Goal: Task Accomplishment & Management: Manage account settings

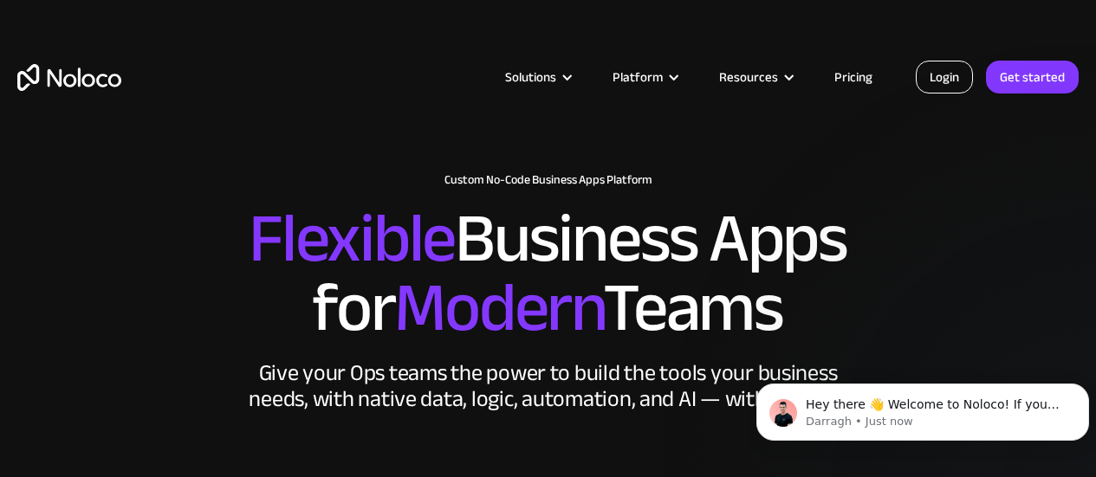
click at [939, 77] on link "Login" at bounding box center [944, 77] width 57 height 33
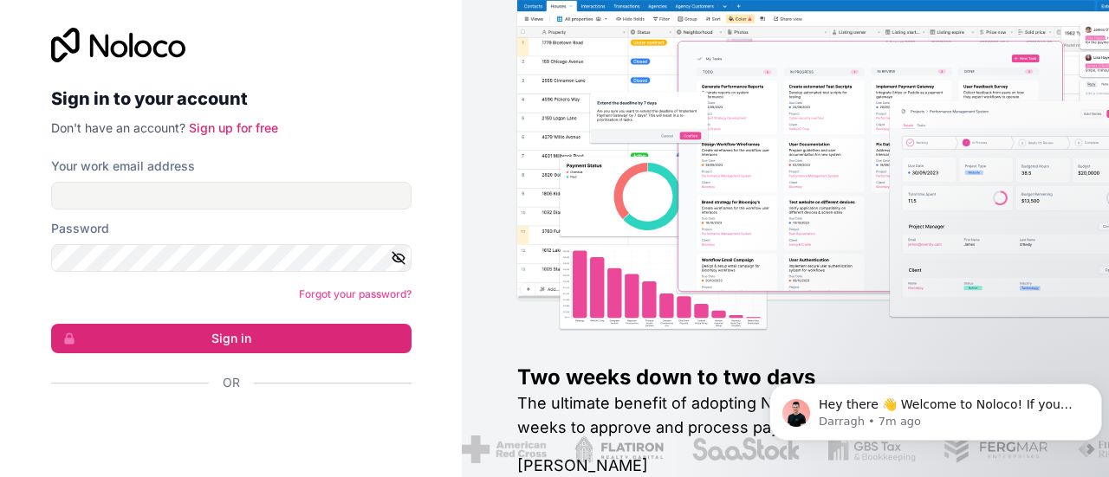
click at [148, 180] on div "Your work email address" at bounding box center [231, 184] width 360 height 52
click at [156, 200] on input "Your work email address" at bounding box center [231, 196] width 360 height 28
click at [136, 195] on input "Your work email address" at bounding box center [231, 196] width 360 height 28
type input "melissa@legacycreativellc.com"
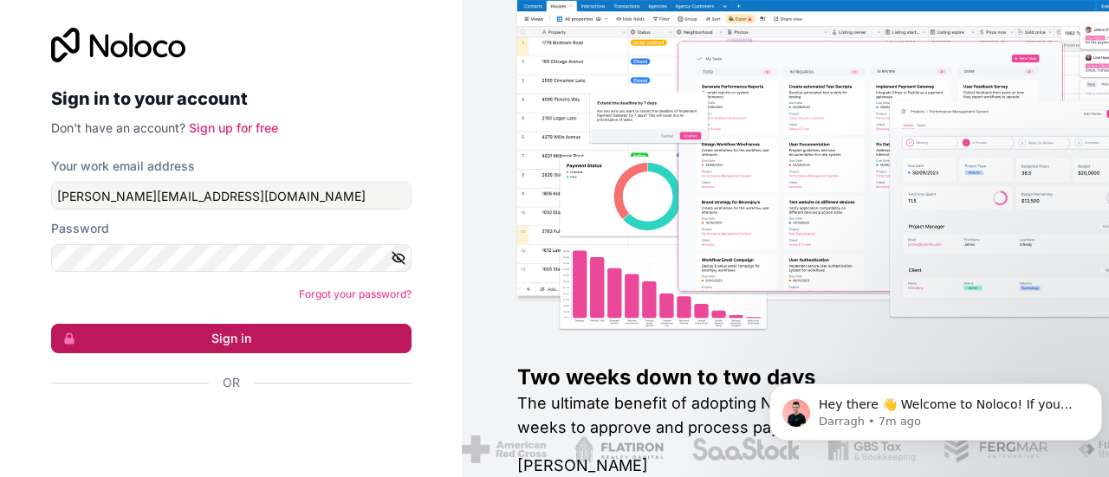
click at [185, 343] on button "Sign in" at bounding box center [231, 338] width 360 height 29
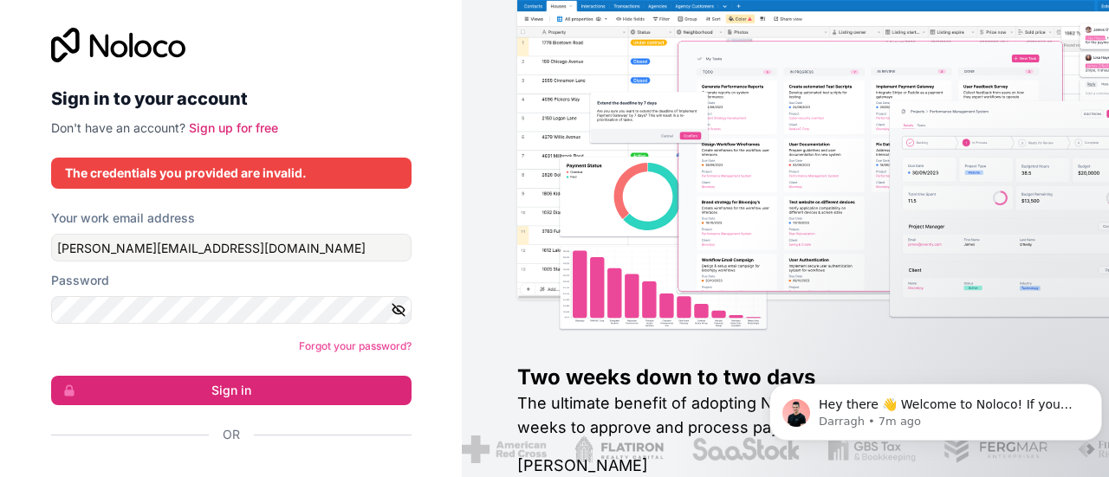
click at [392, 306] on icon "button" at bounding box center [398, 310] width 12 height 8
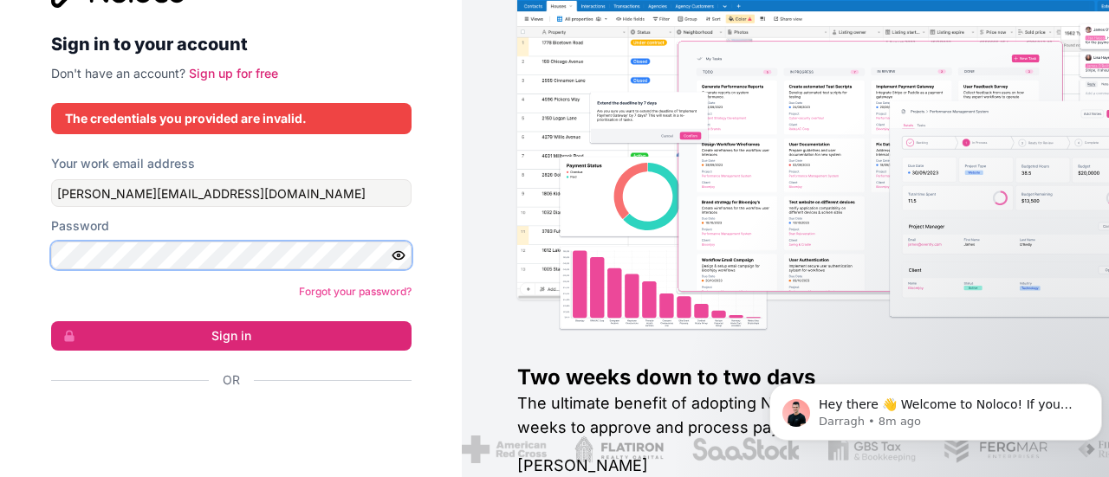
click at [27, 248] on div "Sign in to your account Don't have an account? Sign up for free The credentials…" at bounding box center [231, 238] width 462 height 477
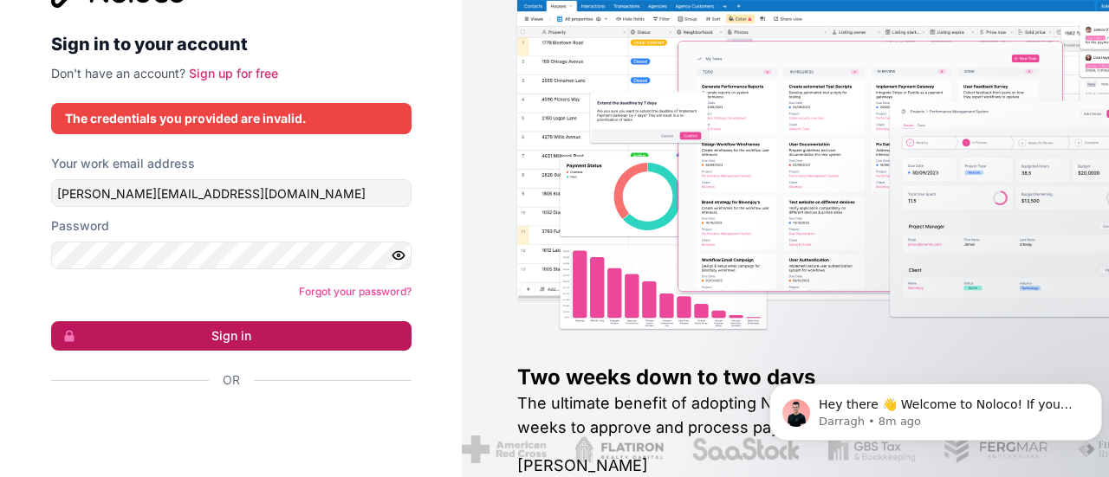
click at [146, 342] on button "Sign in" at bounding box center [231, 335] width 360 height 29
click at [176, 338] on button "Sign in" at bounding box center [231, 335] width 360 height 29
click at [221, 332] on button "Sign in" at bounding box center [231, 335] width 360 height 29
click at [184, 326] on button "Sign in" at bounding box center [231, 335] width 360 height 29
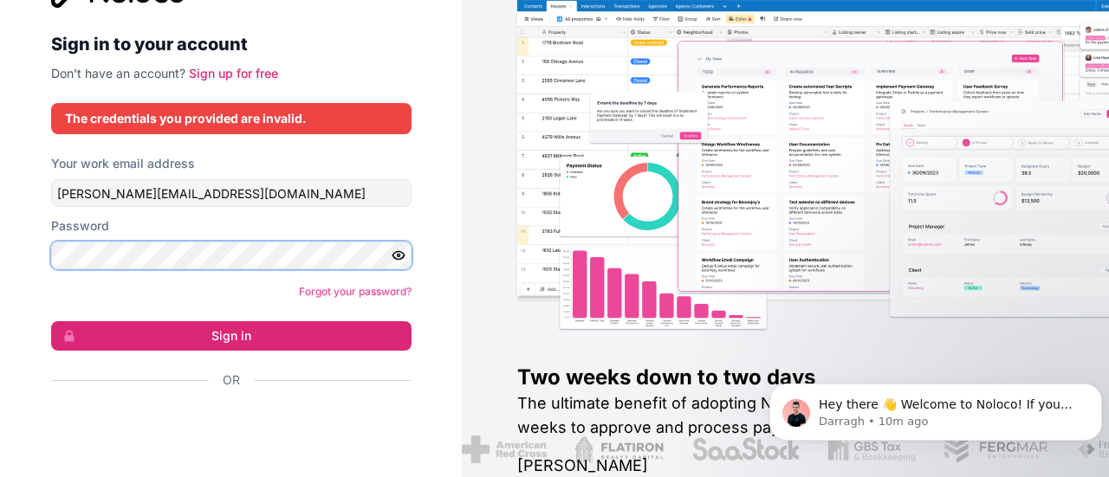
click at [37, 250] on div "Sign in to your account Don't have an account? Sign up for free The credentials…" at bounding box center [231, 211] width 388 height 532
click at [40, 263] on div "Sign in to your account Don't have an account? Sign up for free The credentials…" at bounding box center [231, 211] width 388 height 532
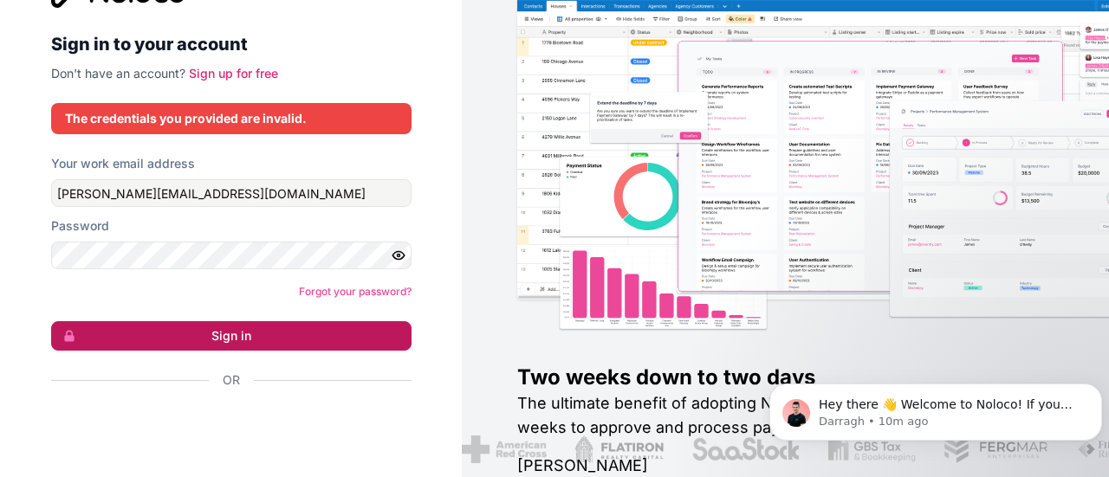
click at [314, 331] on button "Sign in" at bounding box center [231, 335] width 360 height 29
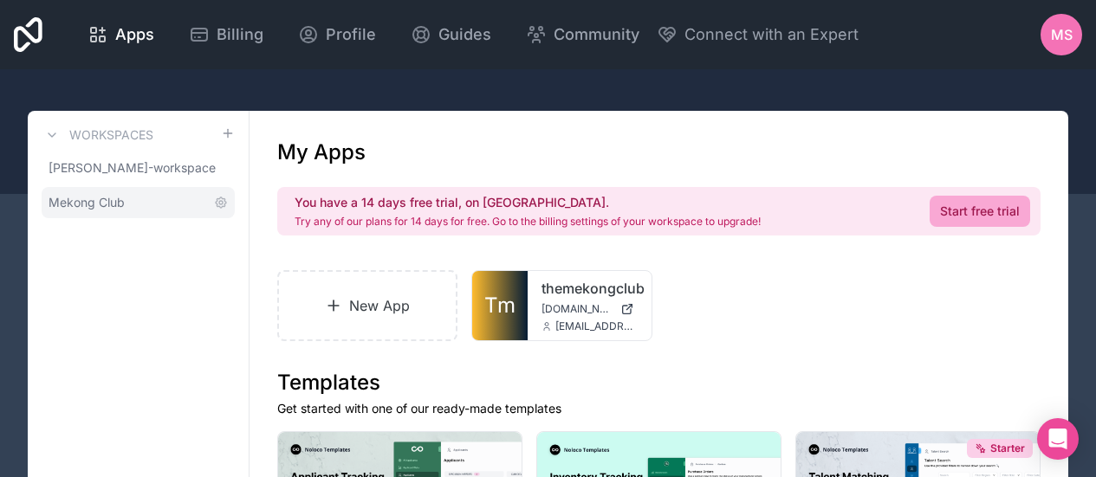
click at [78, 202] on span "Mekong Club" at bounding box center [87, 202] width 76 height 17
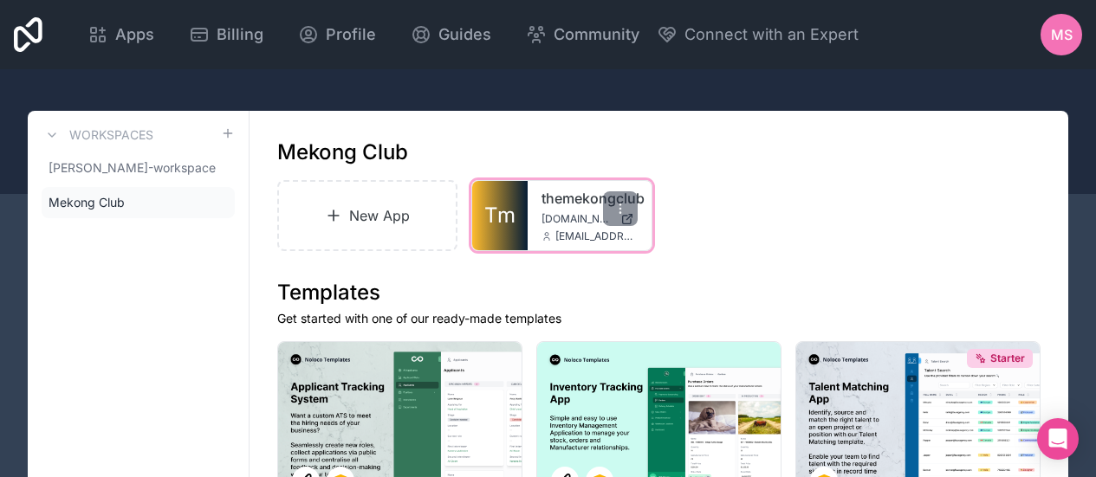
click at [521, 212] on link "Tm" at bounding box center [499, 215] width 55 height 69
